Goal: Information Seeking & Learning: Compare options

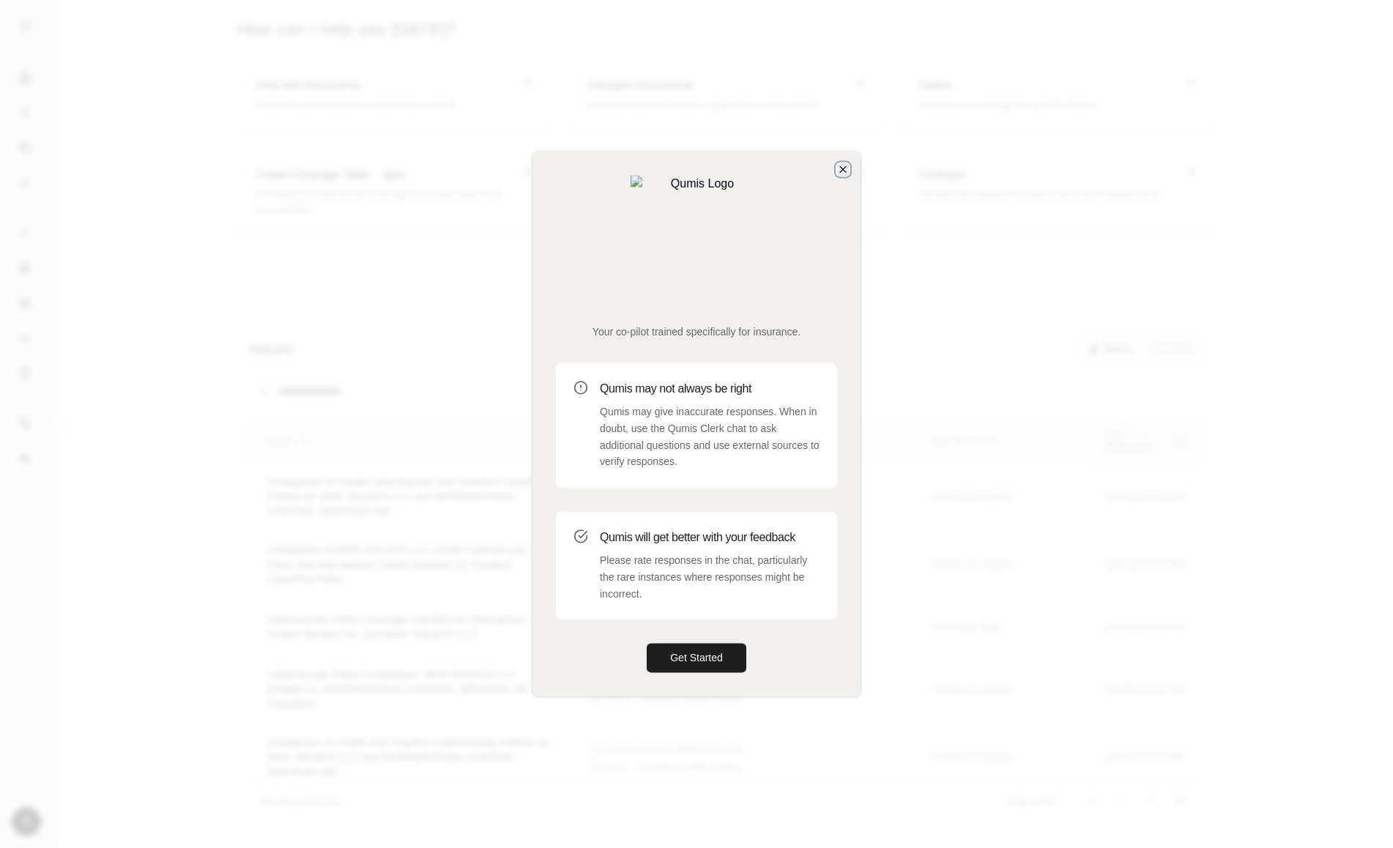
click at [845, 172] on icon "button" at bounding box center [843, 169] width 6 height 6
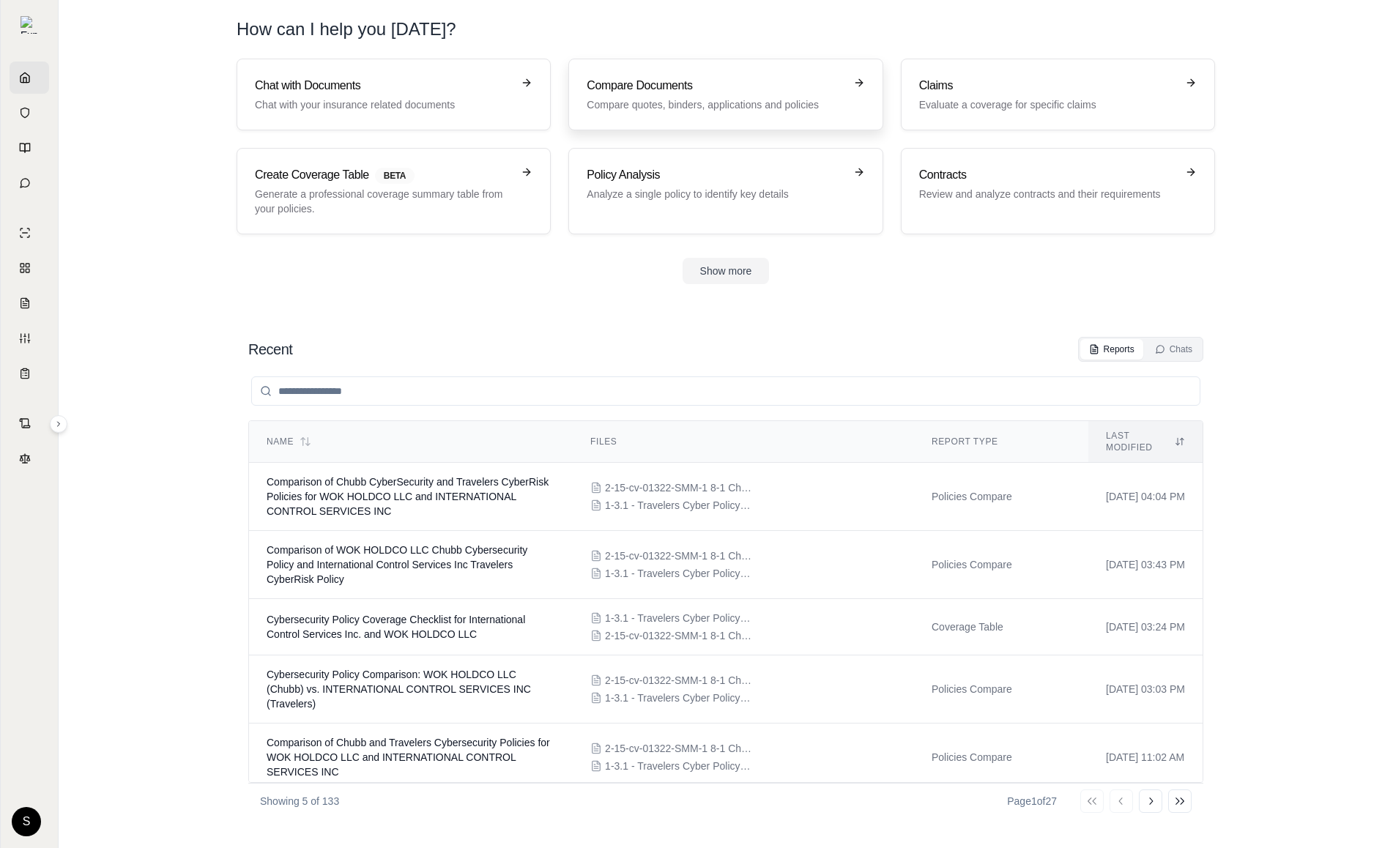
click at [719, 92] on h3 "Compare Documents" at bounding box center [715, 86] width 257 height 18
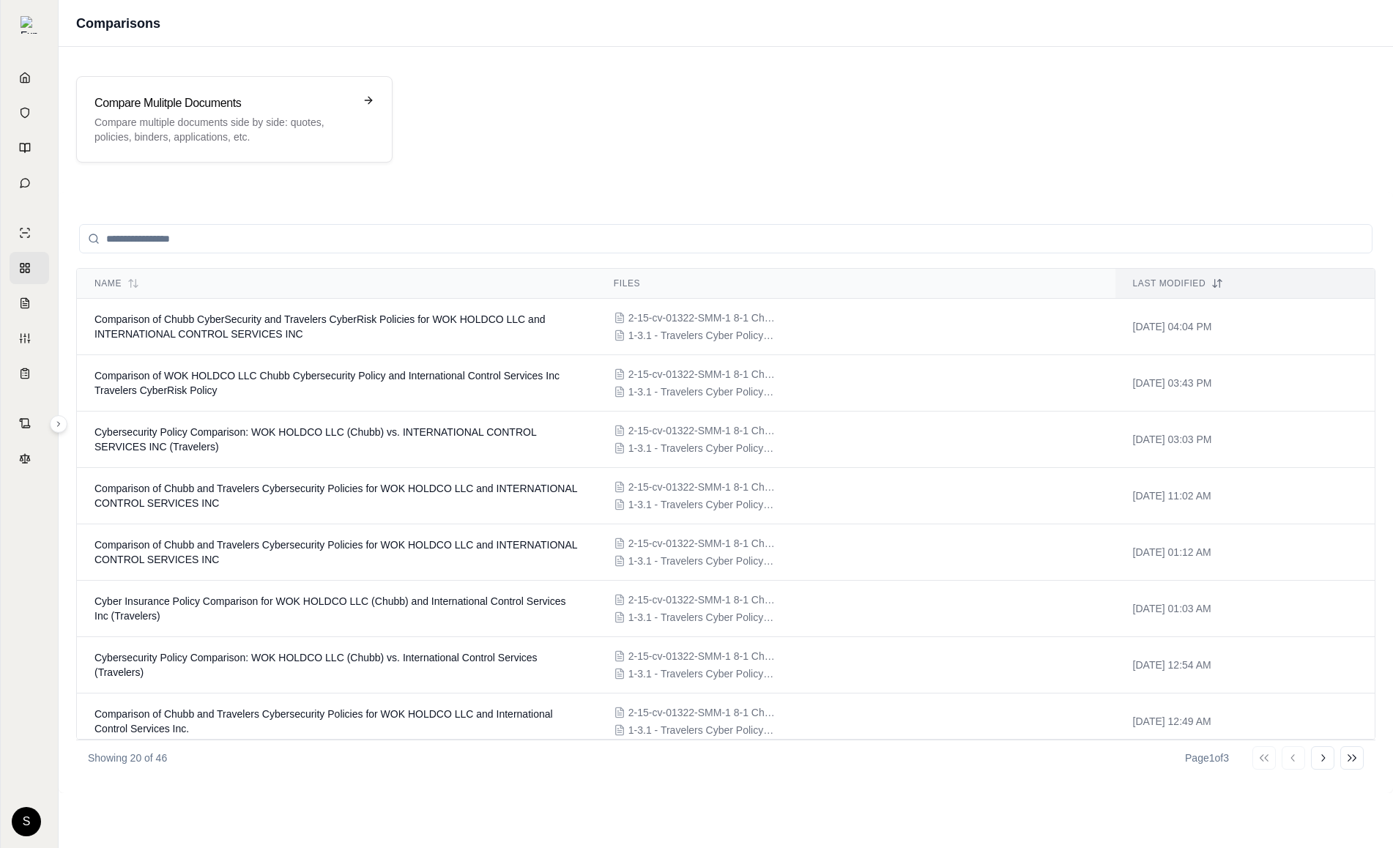
click at [177, 242] on input "search" at bounding box center [725, 238] width 1293 height 29
type input "*"
click at [196, 137] on p "Compare multiple documents side by side: quotes, policies, binders, application…" at bounding box center [223, 129] width 259 height 29
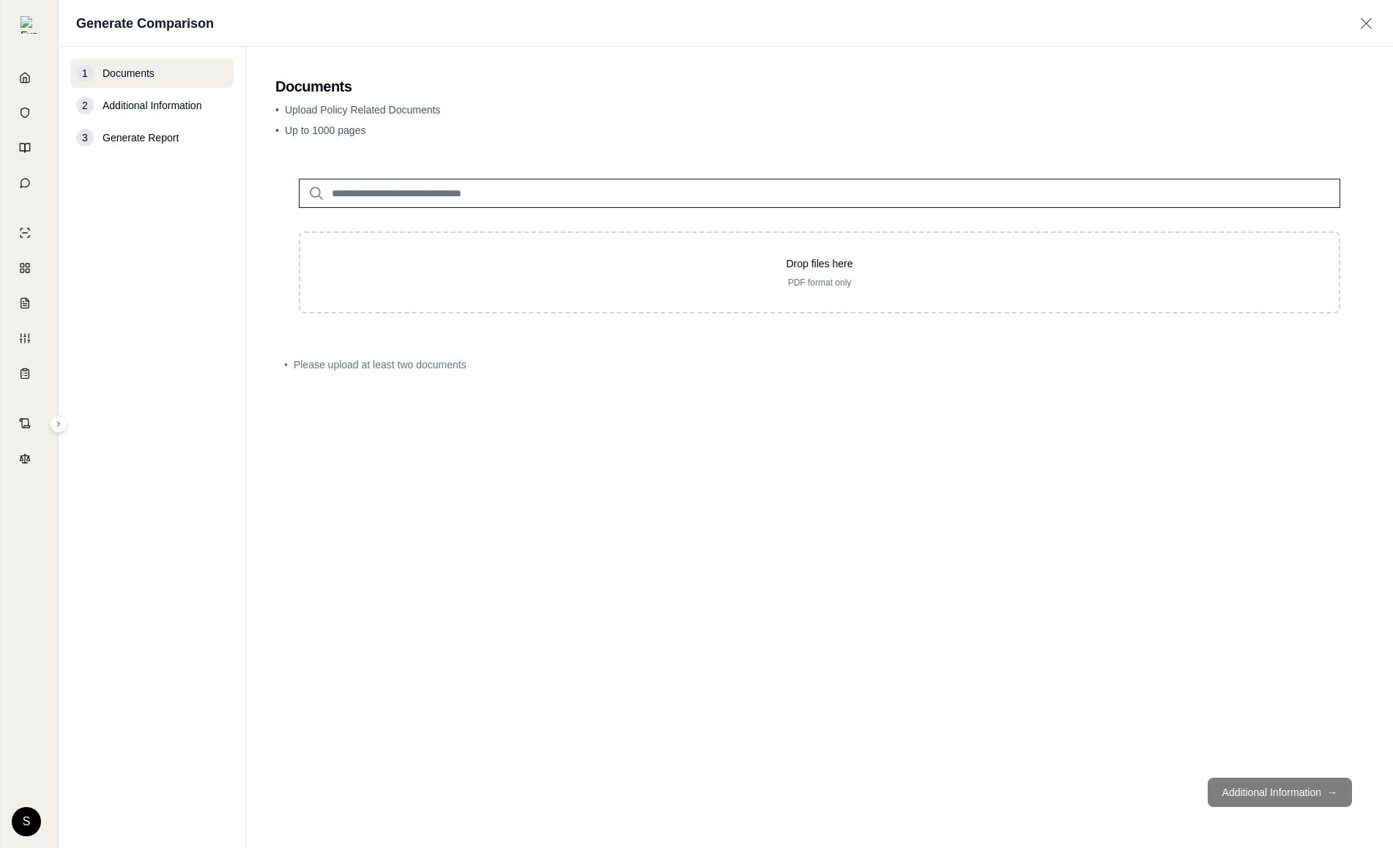
click at [341, 192] on input "search" at bounding box center [819, 193] width 1041 height 29
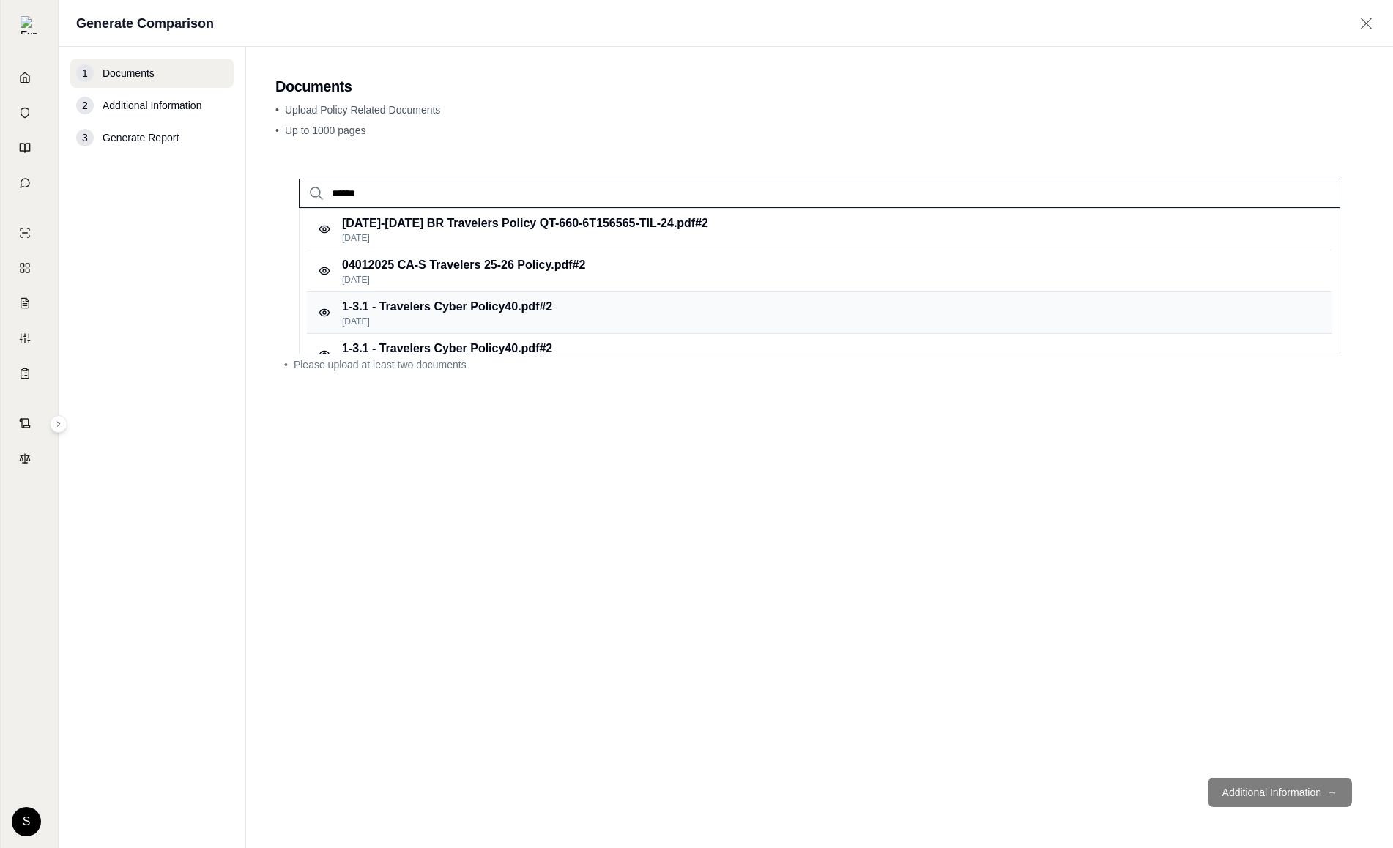
type input "******"
click at [451, 322] on p "[DATE]" at bounding box center [447, 322] width 210 height 12
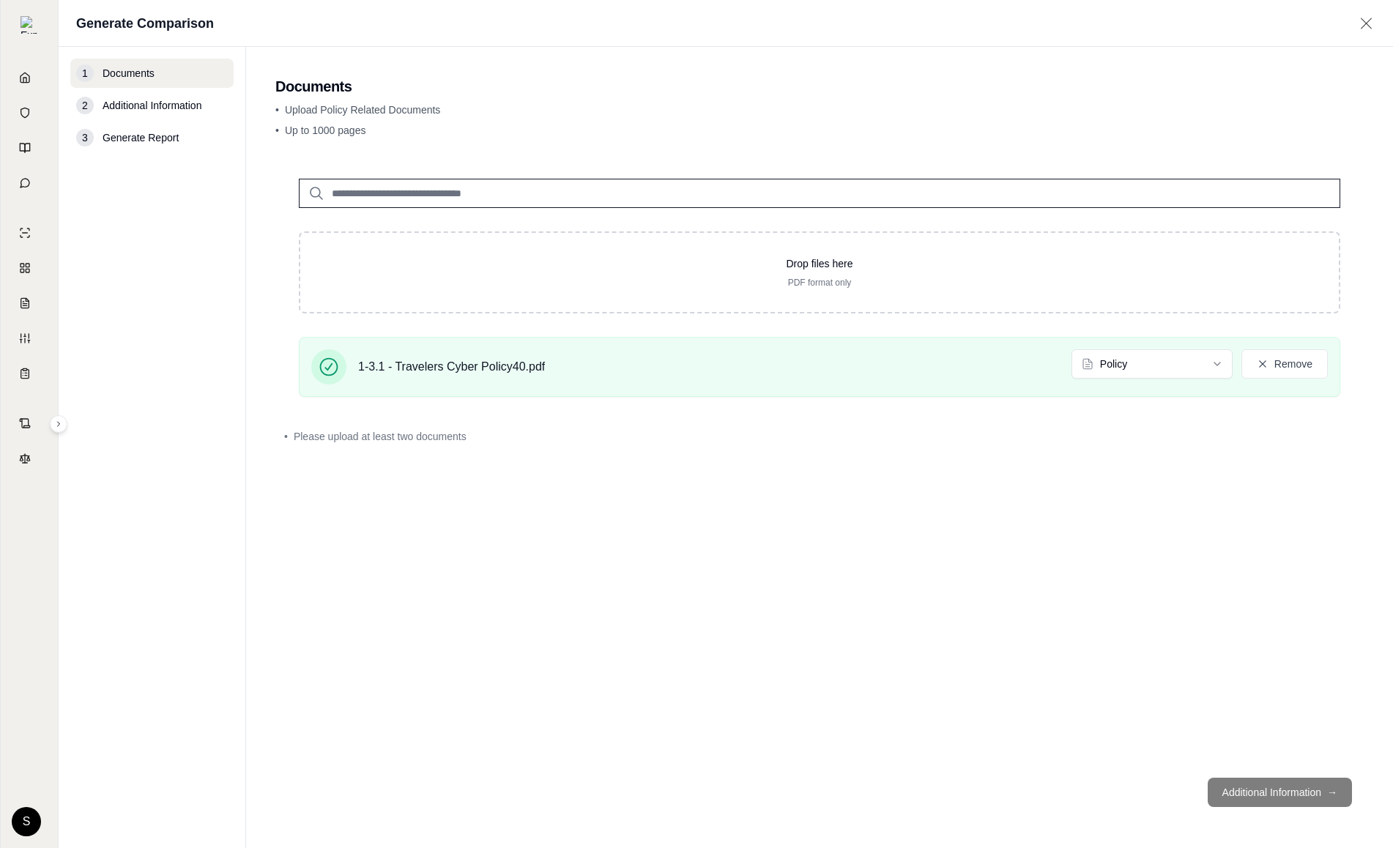
click at [395, 188] on input "search" at bounding box center [819, 193] width 1041 height 29
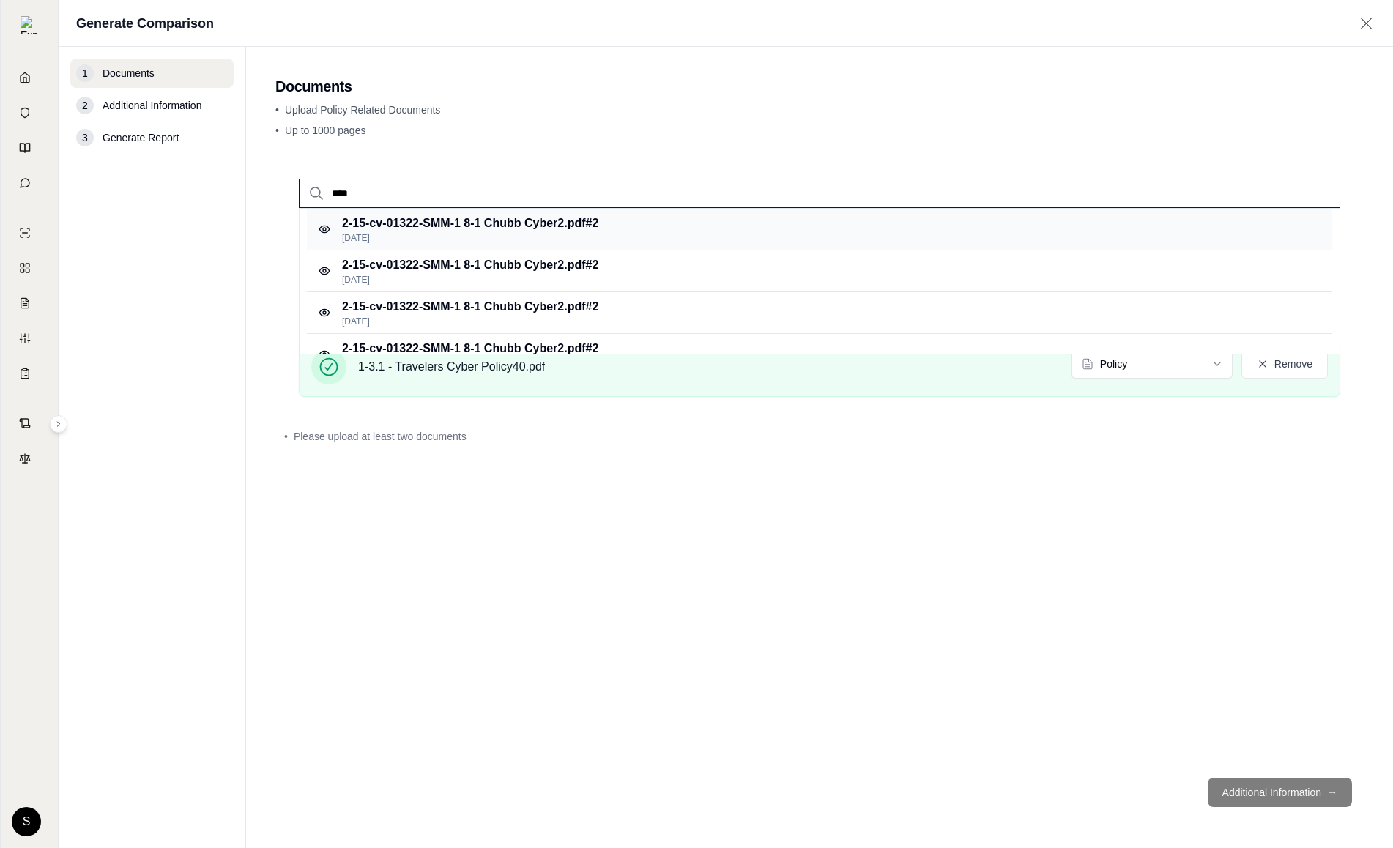
type input "****"
click at [442, 222] on p "2-15-cv-01322-SMM-1 8-1 Chubb Cyber2.pdf #2" at bounding box center [470, 224] width 256 height 18
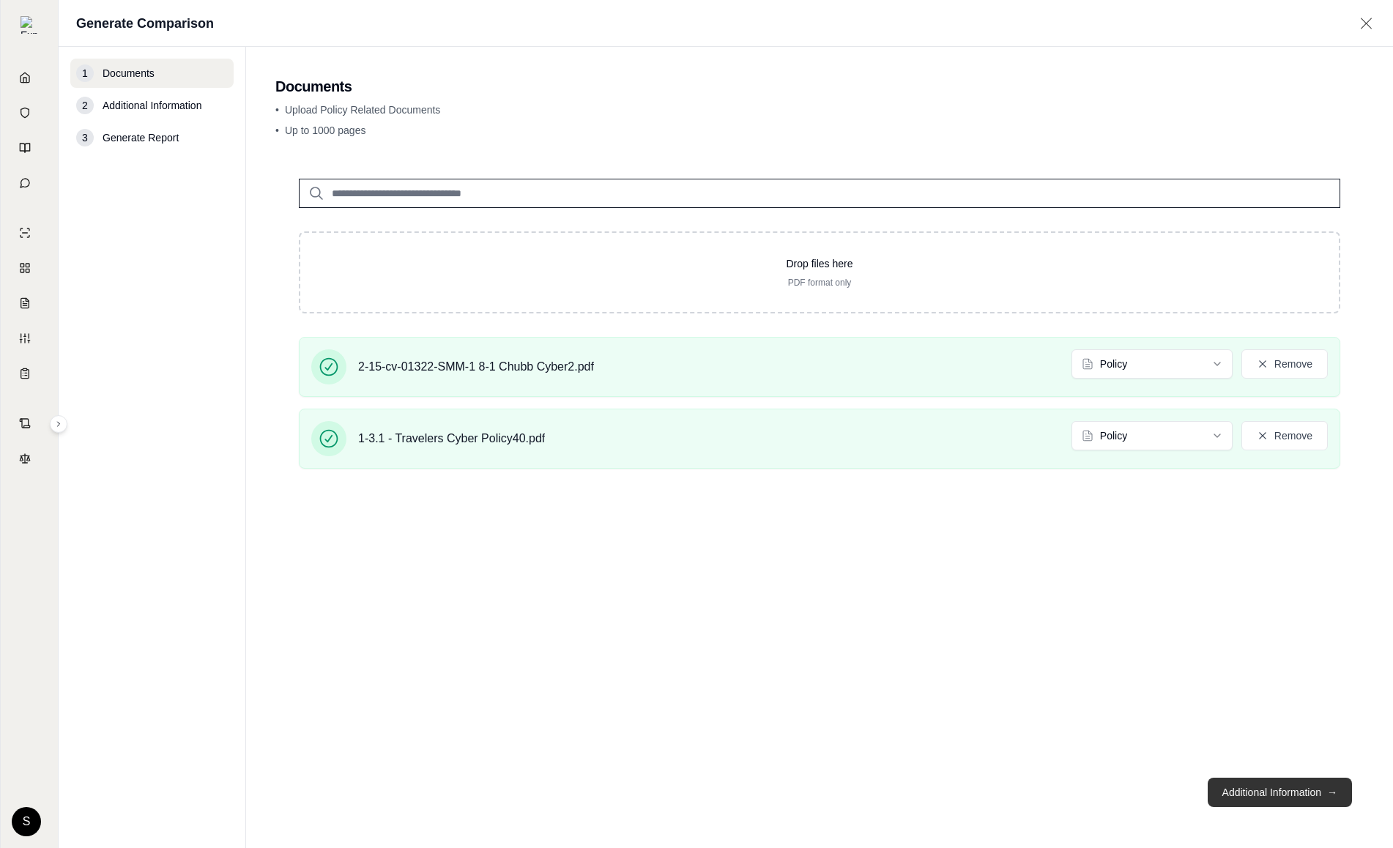
click at [1313, 785] on button "Additional Information →" at bounding box center [1280, 792] width 144 height 29
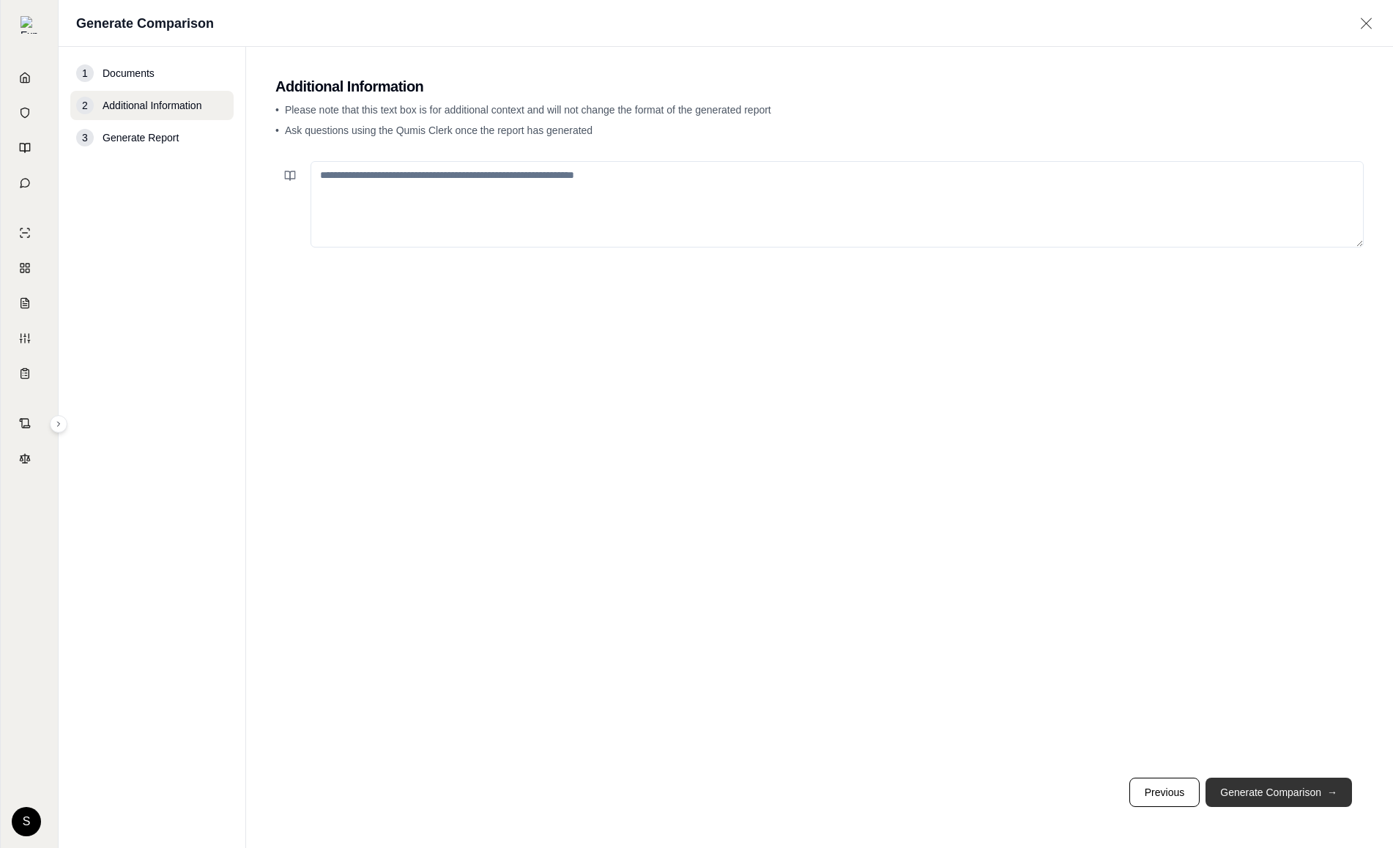
click at [1312, 786] on button "Generate Comparison →" at bounding box center [1278, 792] width 146 height 29
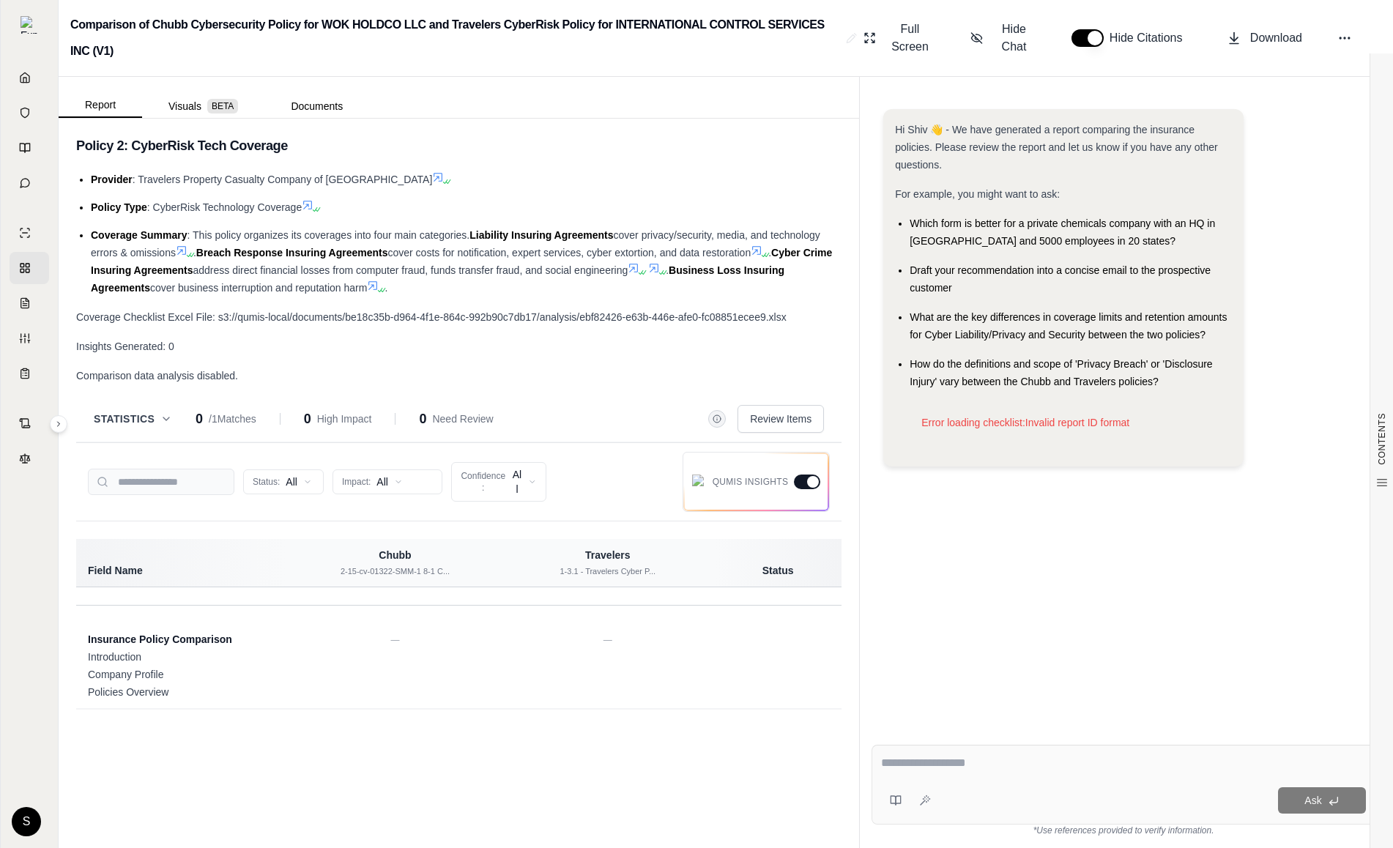
scroll to position [1271, 0]
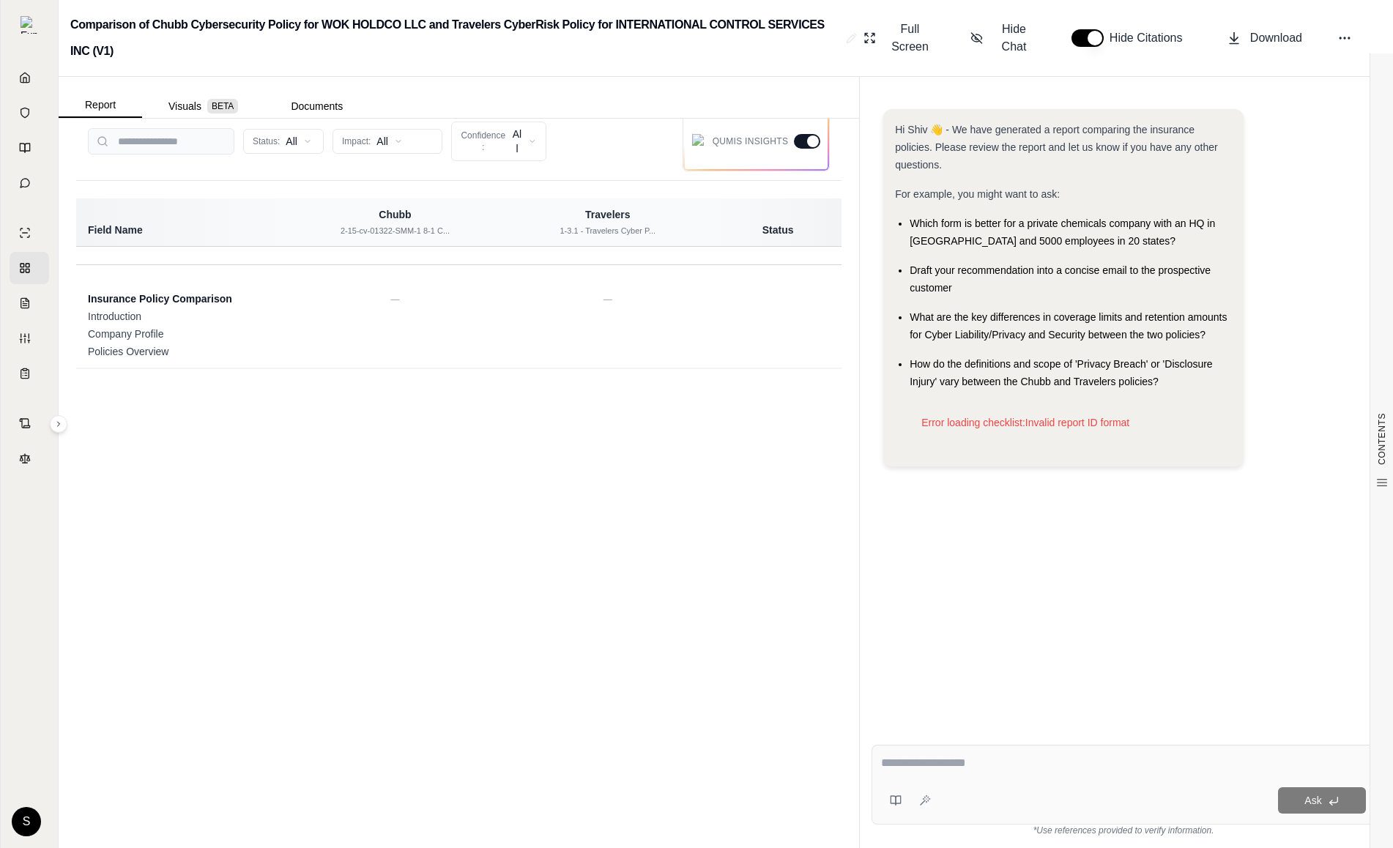
click at [158, 47] on h2 "Comparison of Chubb Cybersecurity Policy for WOK HOLDCO LLC and Travelers Cyber…" at bounding box center [455, 38] width 770 height 53
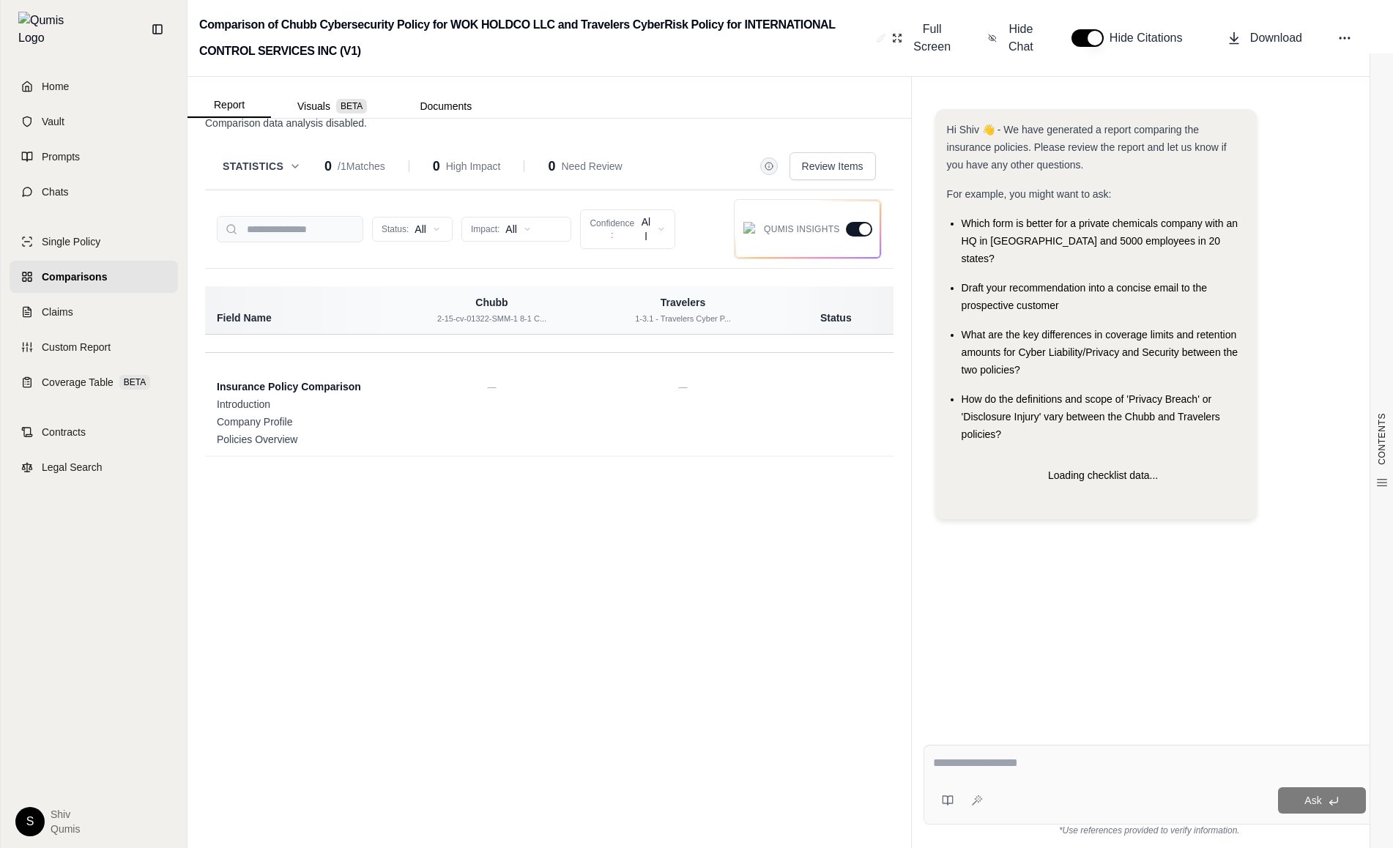
scroll to position [1358, 0]
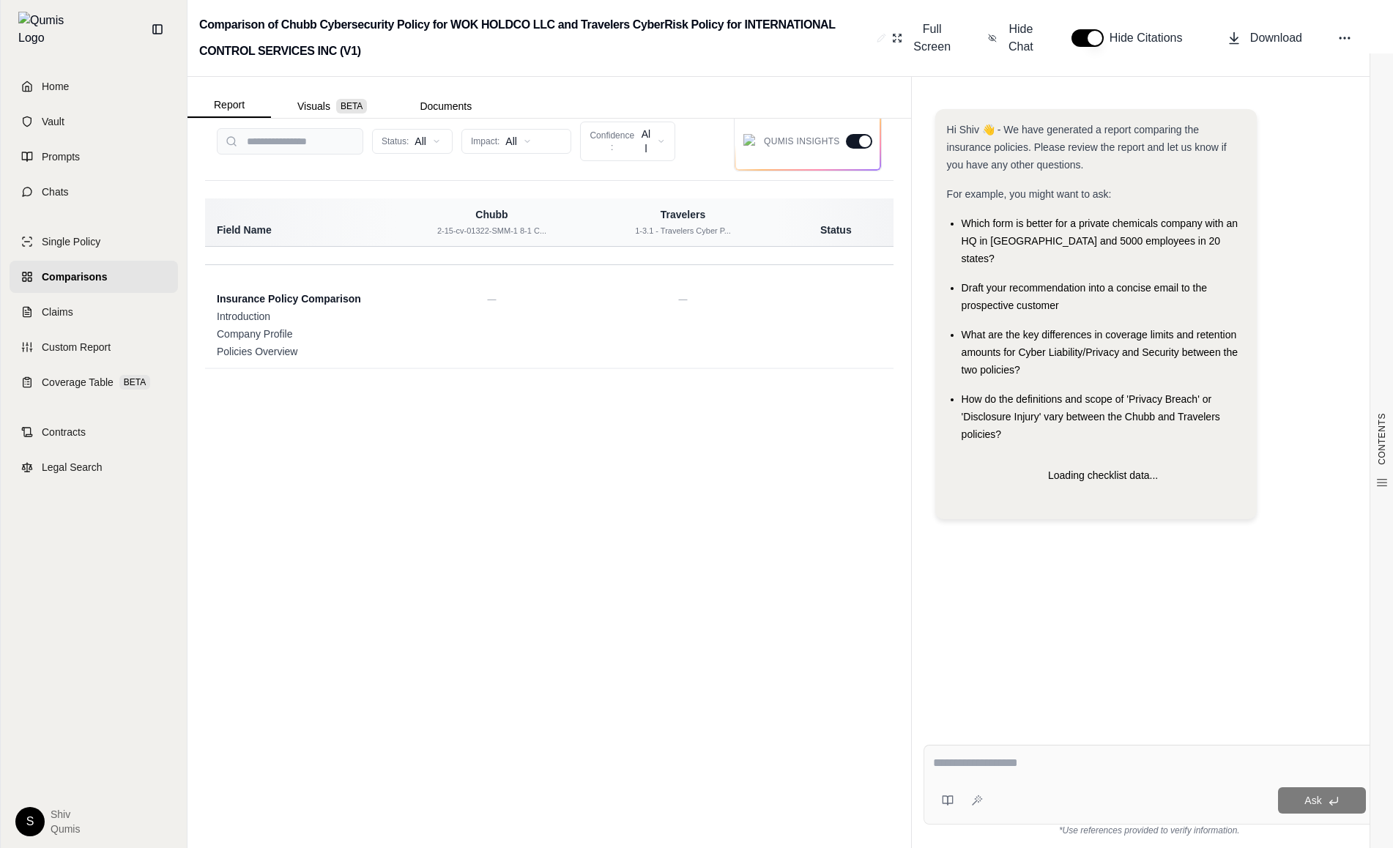
click at [53, 270] on span "Comparisons" at bounding box center [74, 277] width 65 height 15
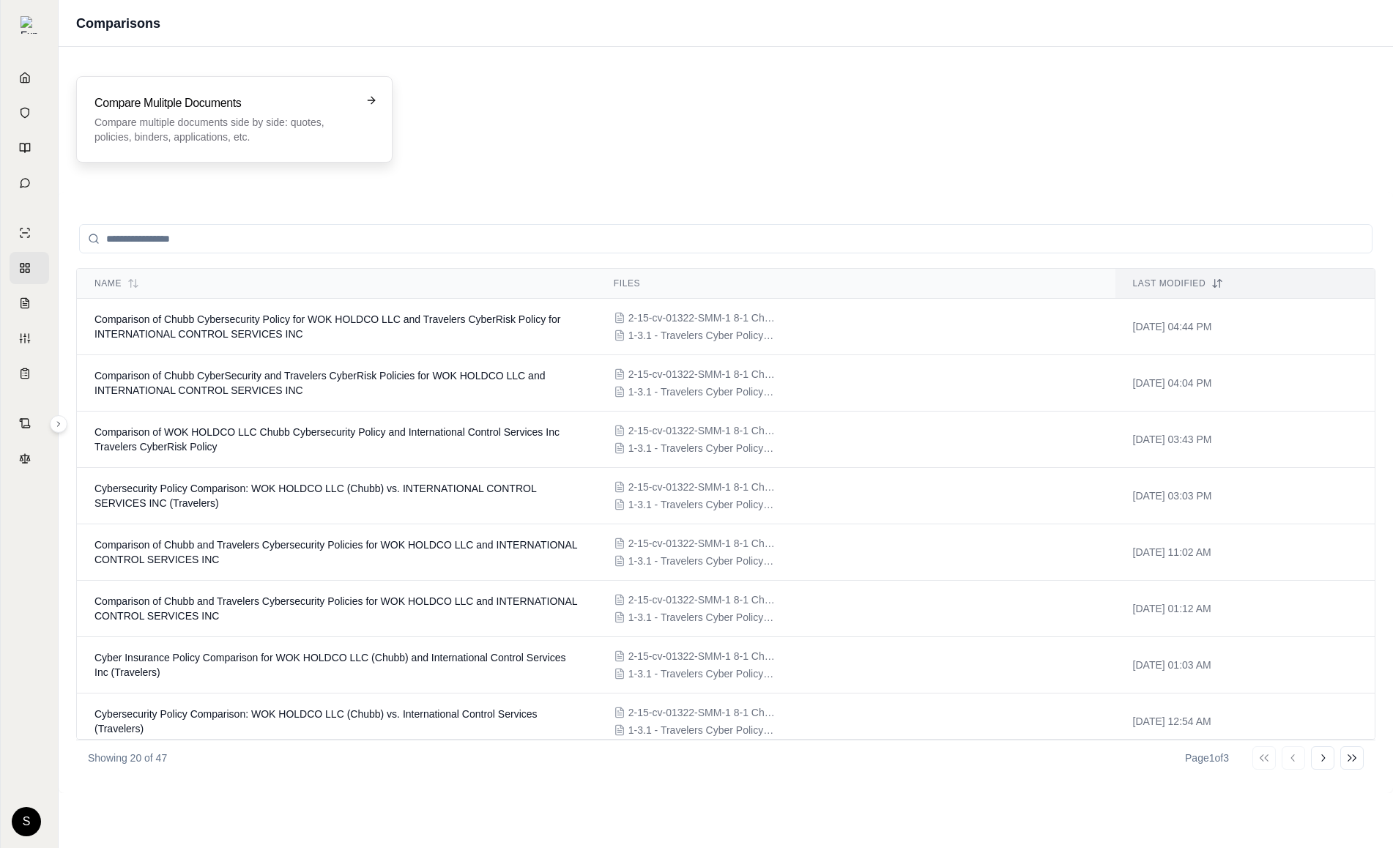
click at [336, 100] on h3 "Compare Mulitple Documents" at bounding box center [223, 103] width 259 height 18
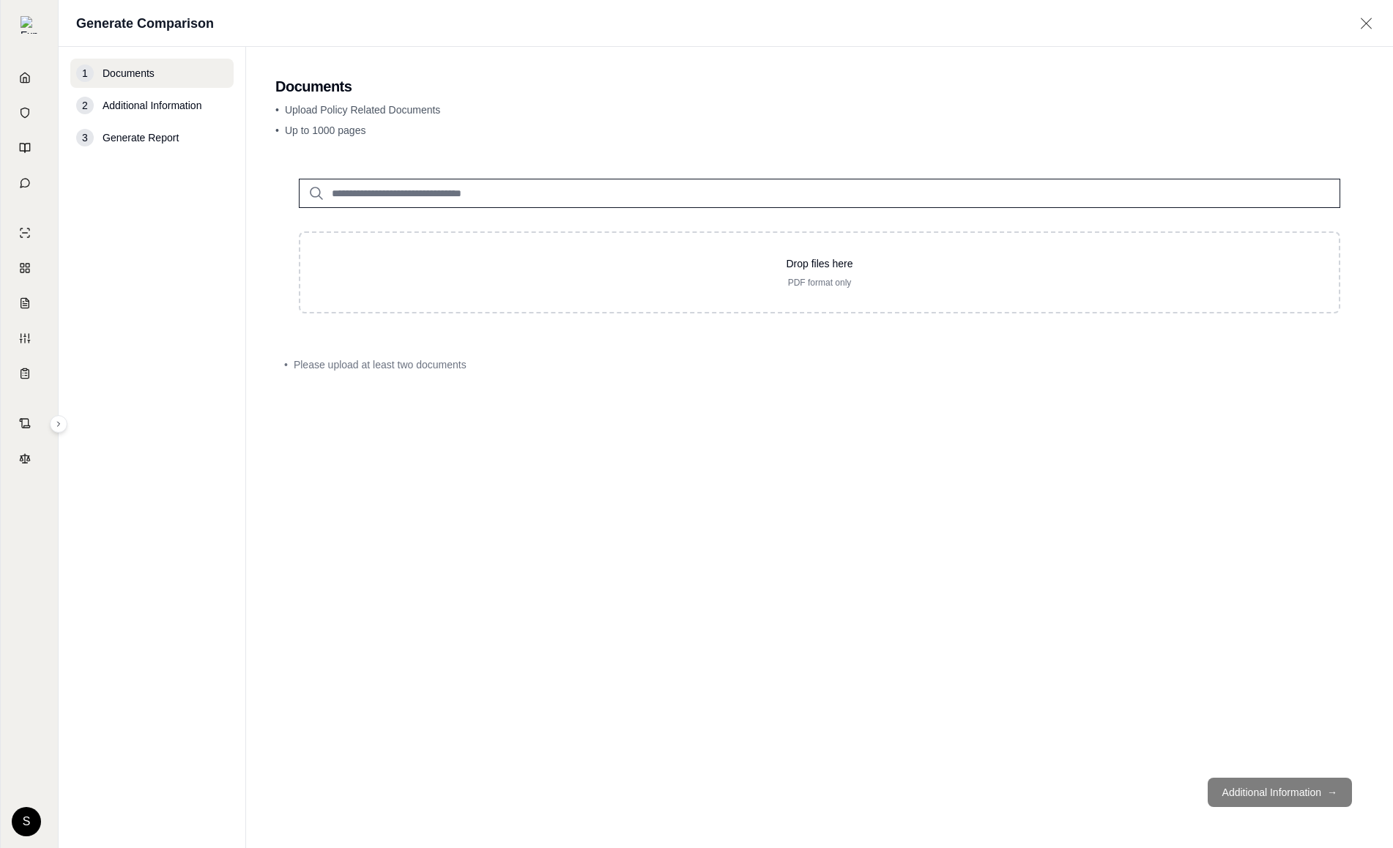
click at [398, 197] on input "search" at bounding box center [819, 193] width 1041 height 29
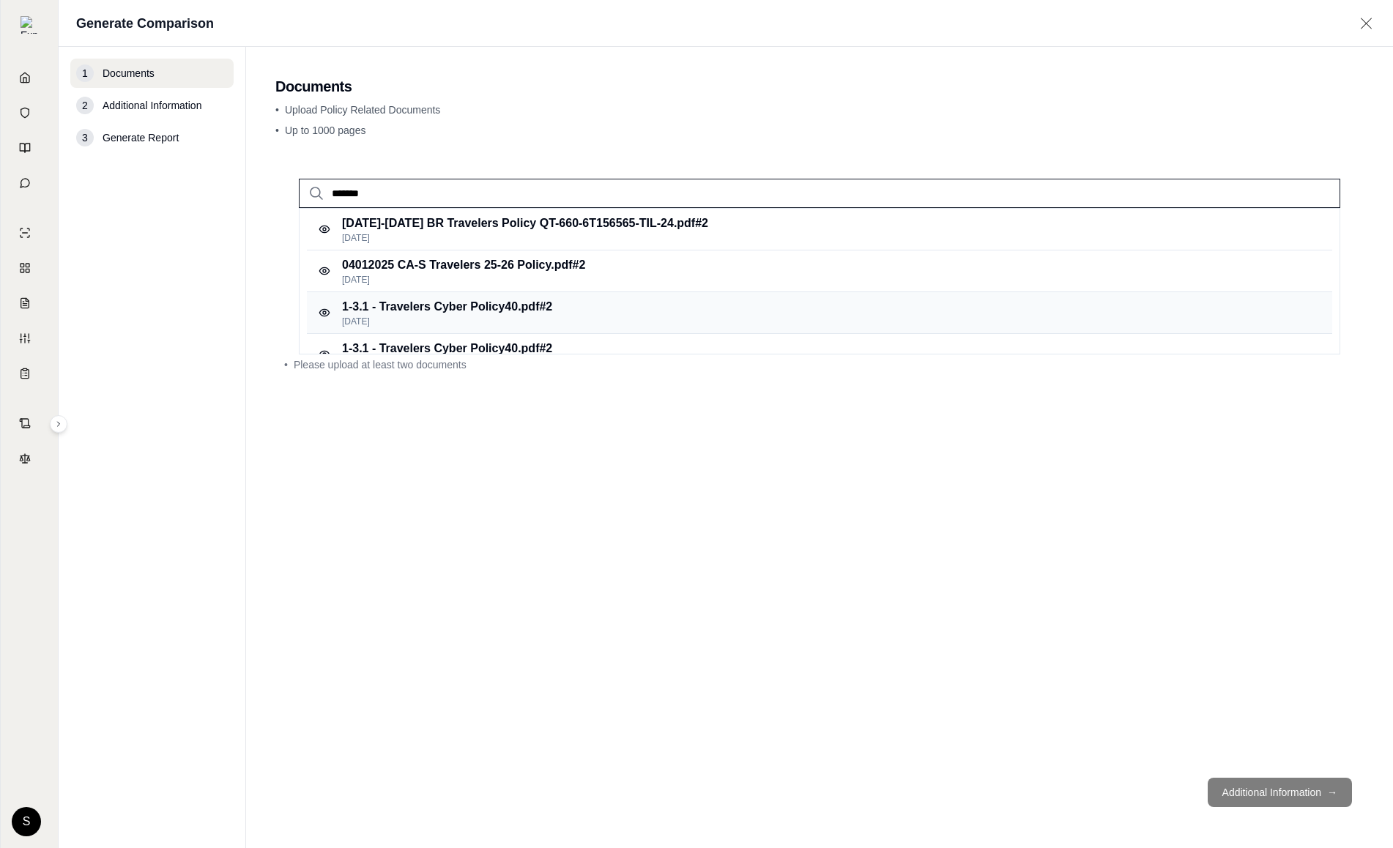
type input "*******"
click at [398, 305] on p "1-3.1 - Travelers Cyber Policy40.pdf #2" at bounding box center [447, 307] width 210 height 18
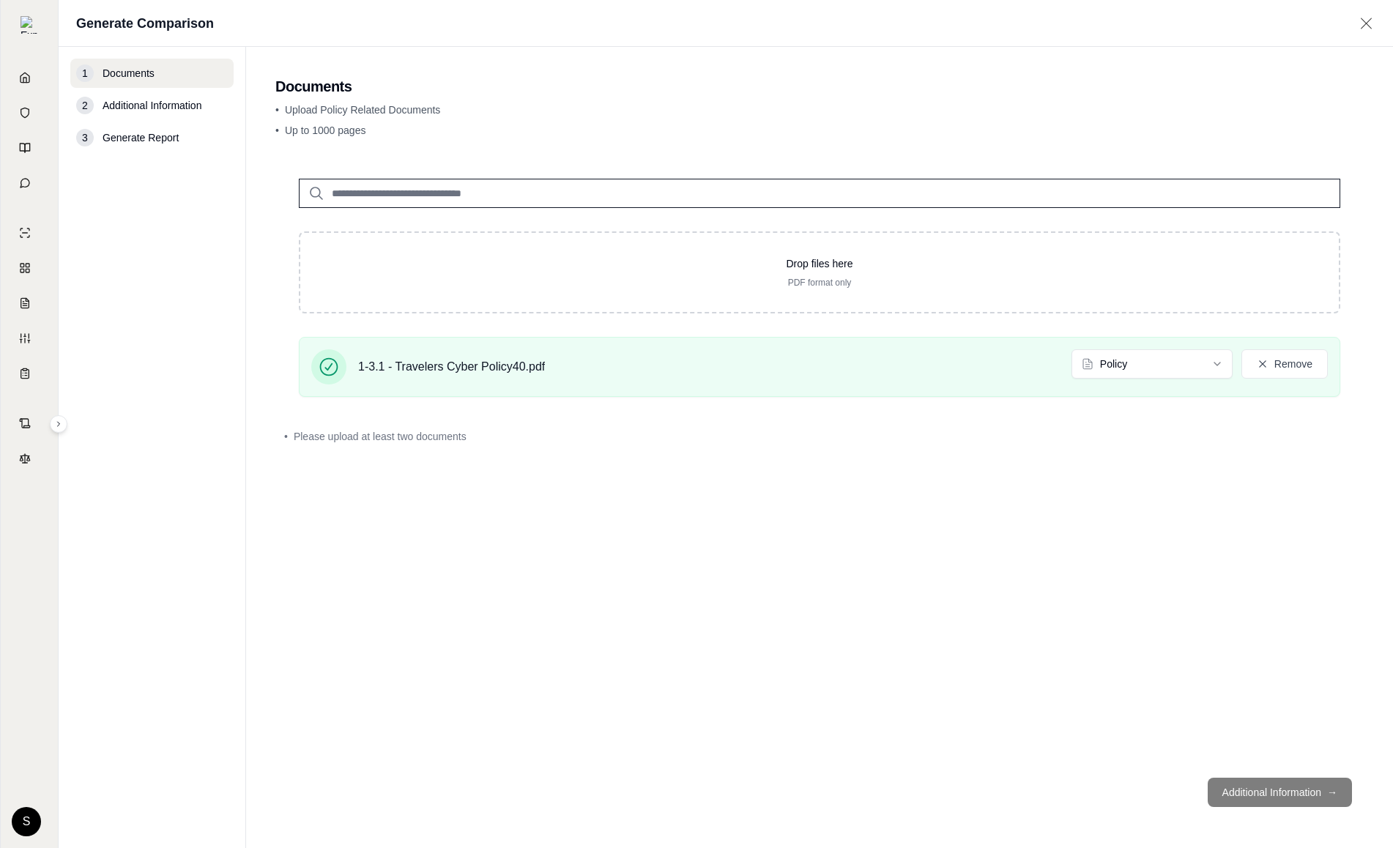
click at [373, 193] on input "search" at bounding box center [819, 193] width 1041 height 29
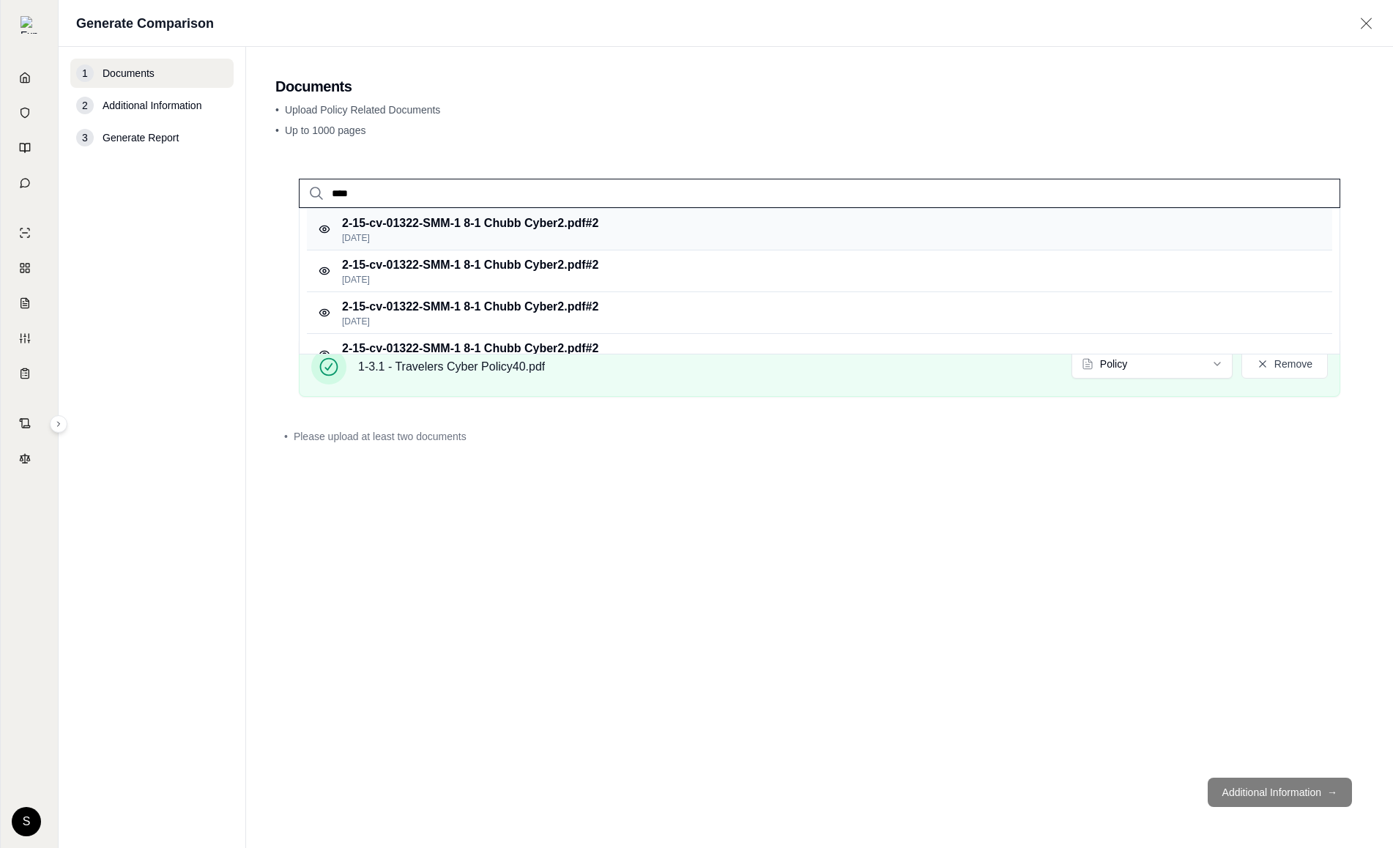
type input "****"
click at [413, 219] on p "2-15-cv-01322-SMM-1 8-1 Chubb Cyber2.pdf #2" at bounding box center [470, 224] width 256 height 18
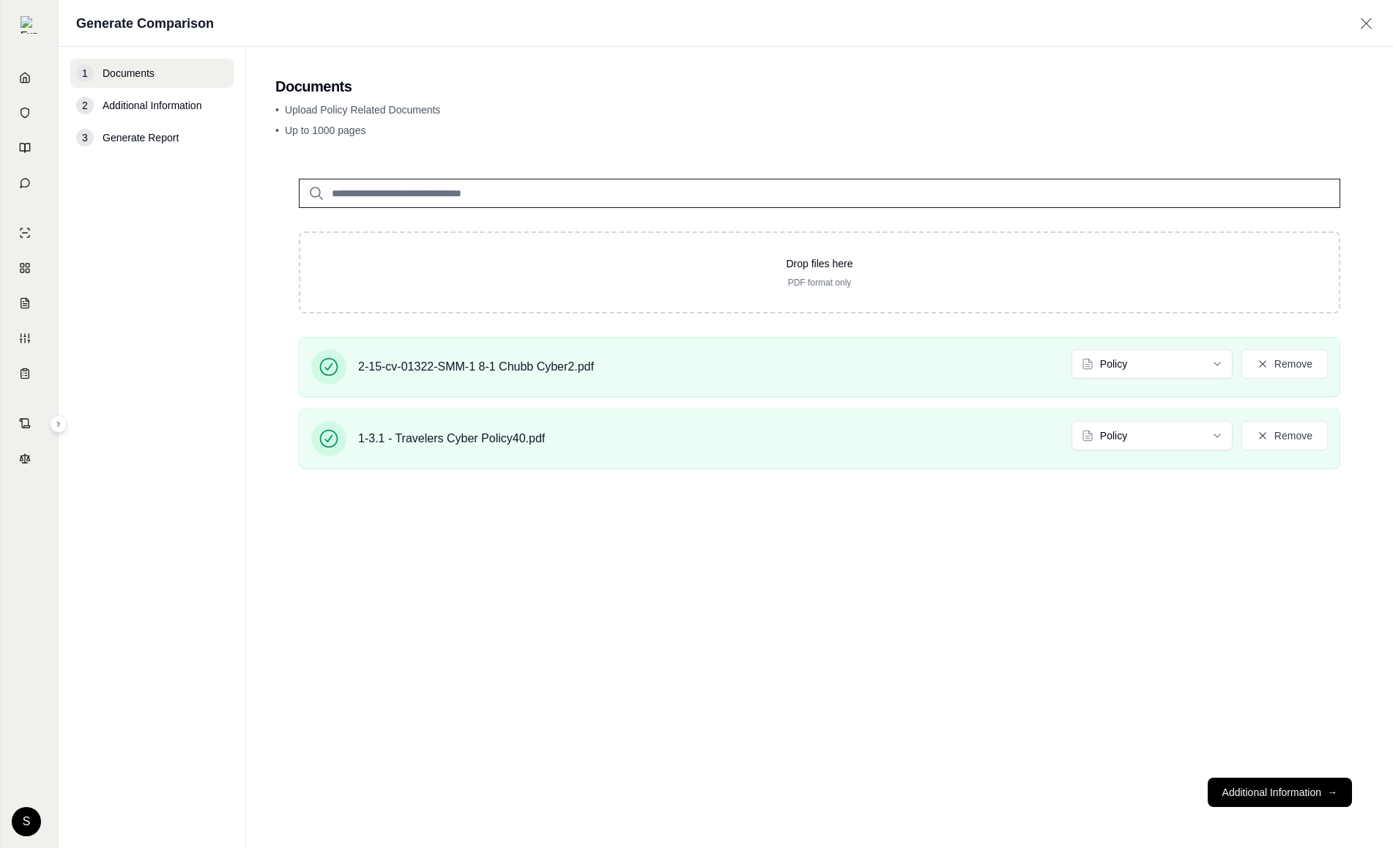
click at [1095, 700] on div "Drop files here PDF format only 2-15-cv-01322-SMM-1 8-1 Chubb Cyber2.pdf Policy…" at bounding box center [819, 460] width 1088 height 611
click at [1301, 787] on button "Additional Information →" at bounding box center [1280, 792] width 144 height 29
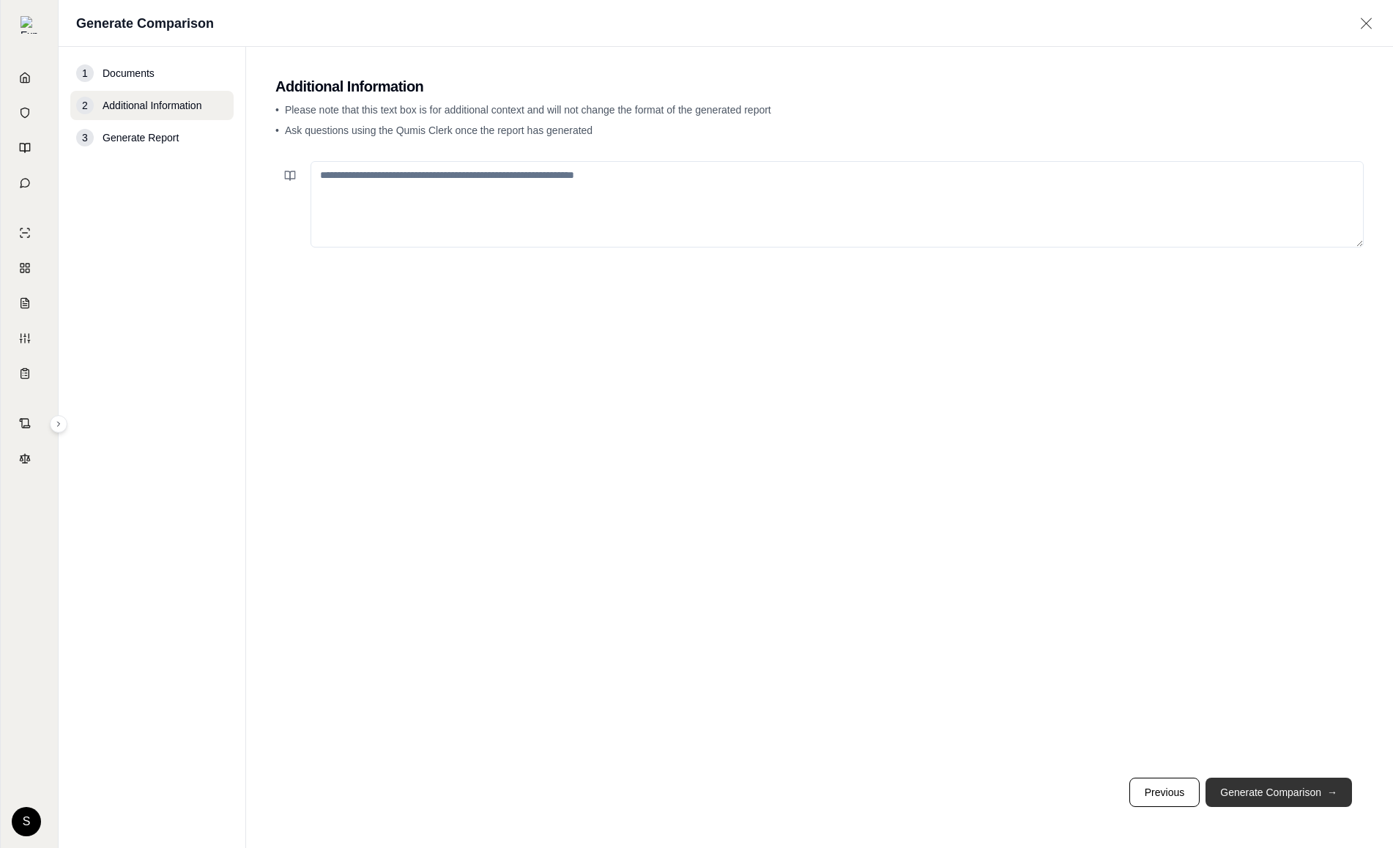
click at [1301, 787] on button "Generate Comparison →" at bounding box center [1278, 792] width 146 height 29
